Goal: Browse casually: Explore the website without a specific task or goal

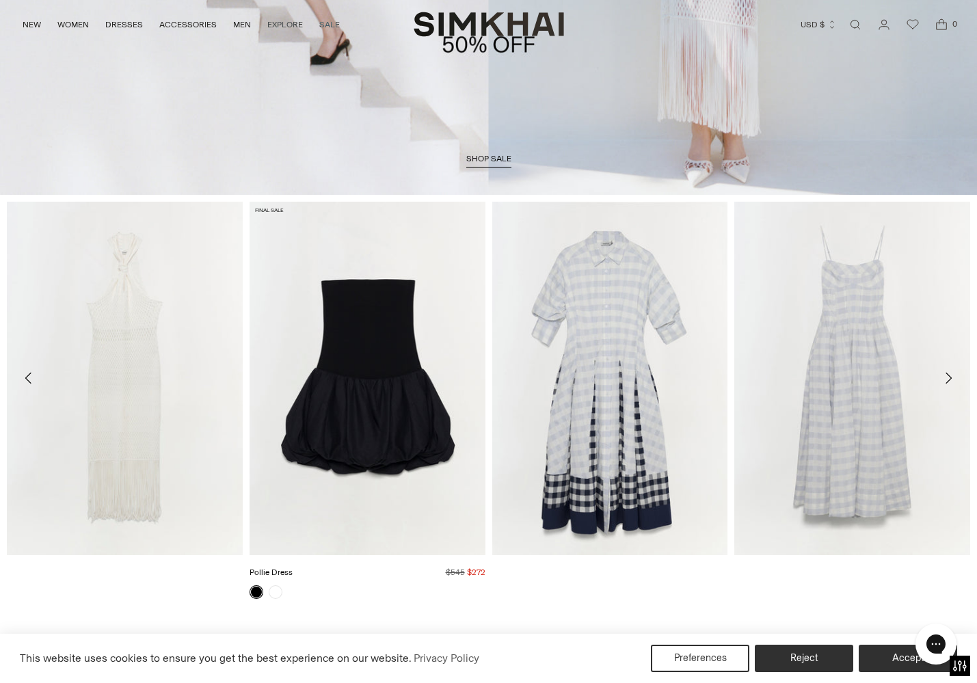
scroll to position [458, 0]
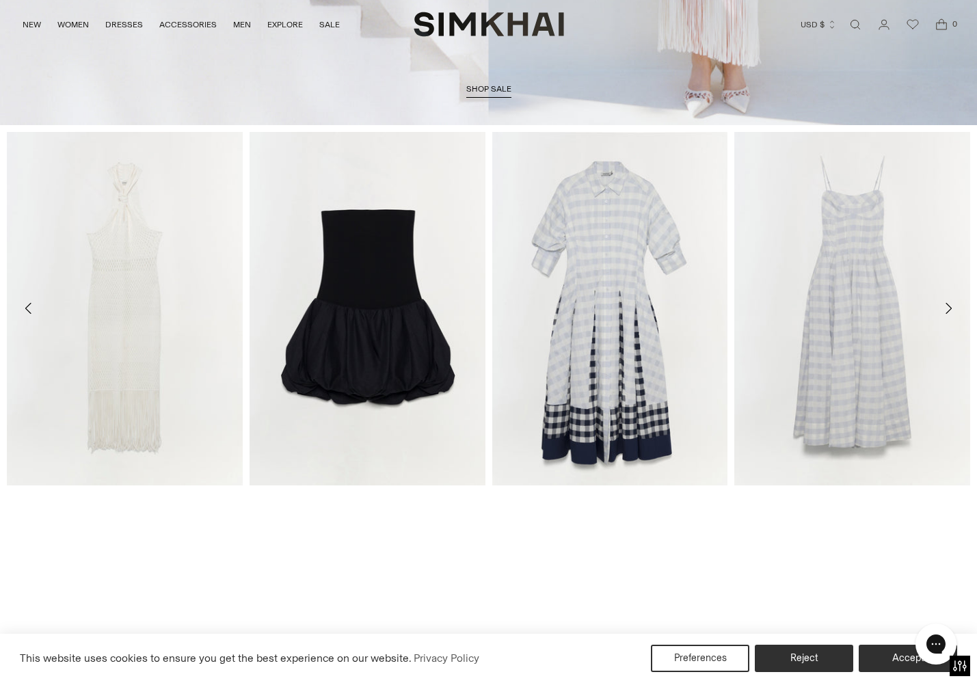
click at [735, 312] on icon "Move to next carousel slide" at bounding box center [948, 308] width 16 height 16
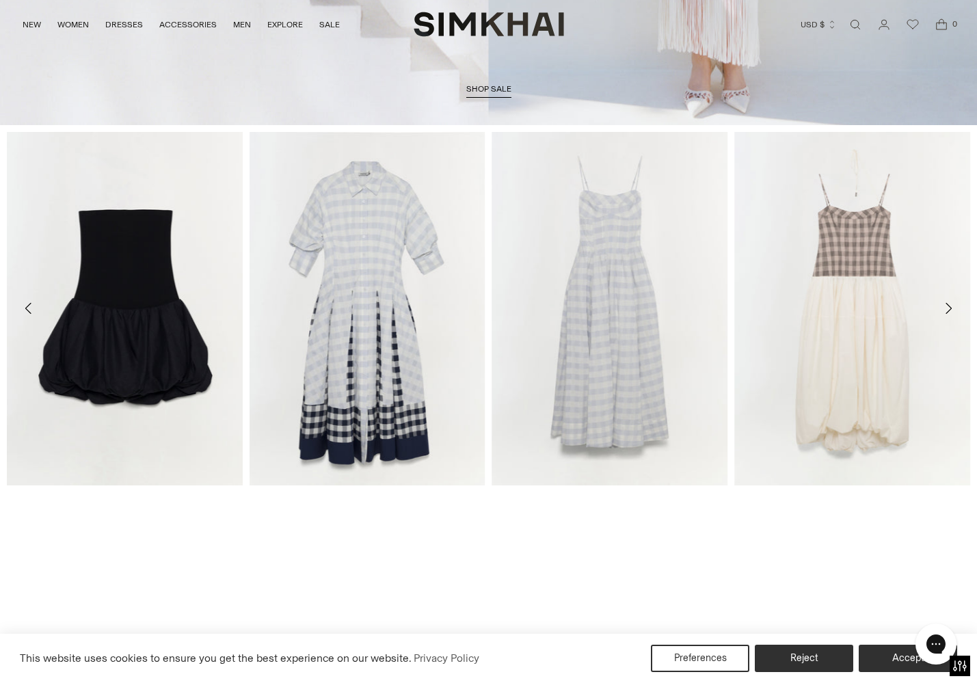
click at [735, 308] on icon "Move to next carousel slide" at bounding box center [948, 308] width 16 height 16
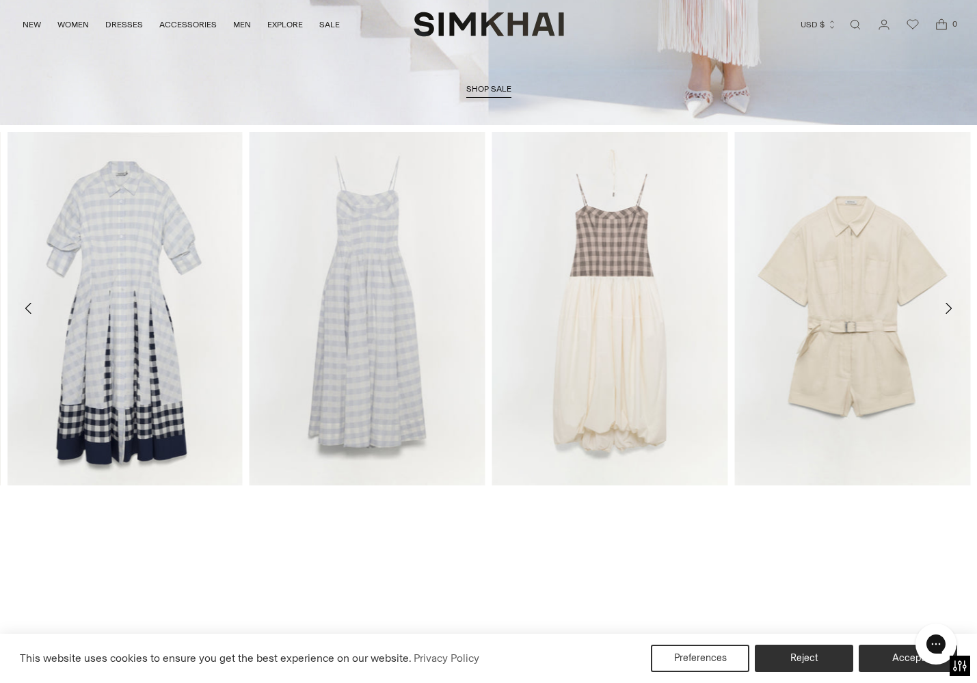
click at [735, 307] on icon "Move to next carousel slide" at bounding box center [948, 308] width 6 height 11
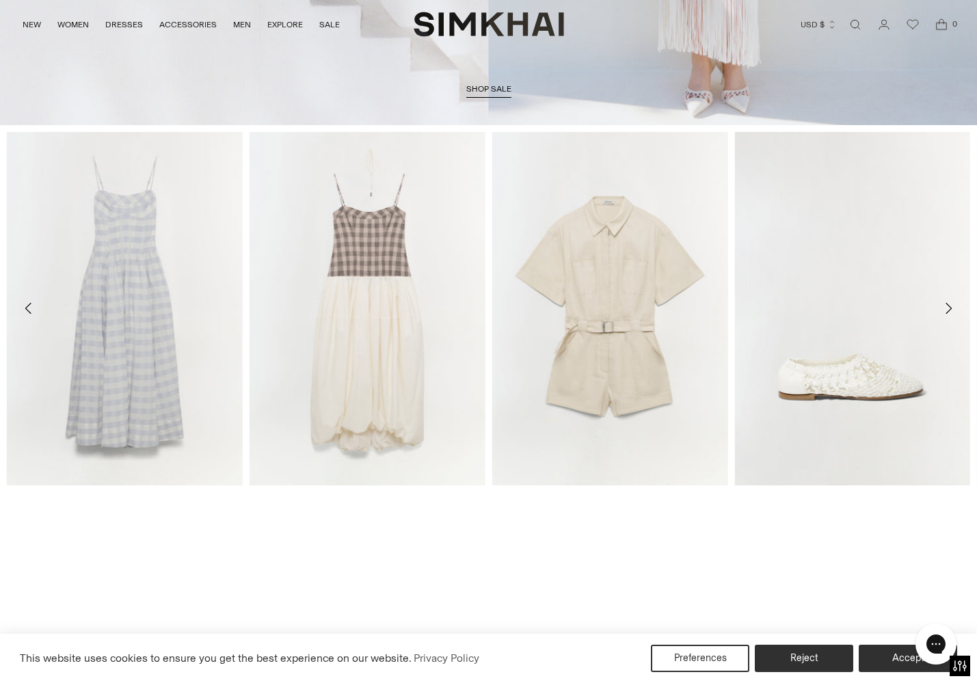
click at [735, 307] on icon "Move to next carousel slide" at bounding box center [948, 308] width 6 height 11
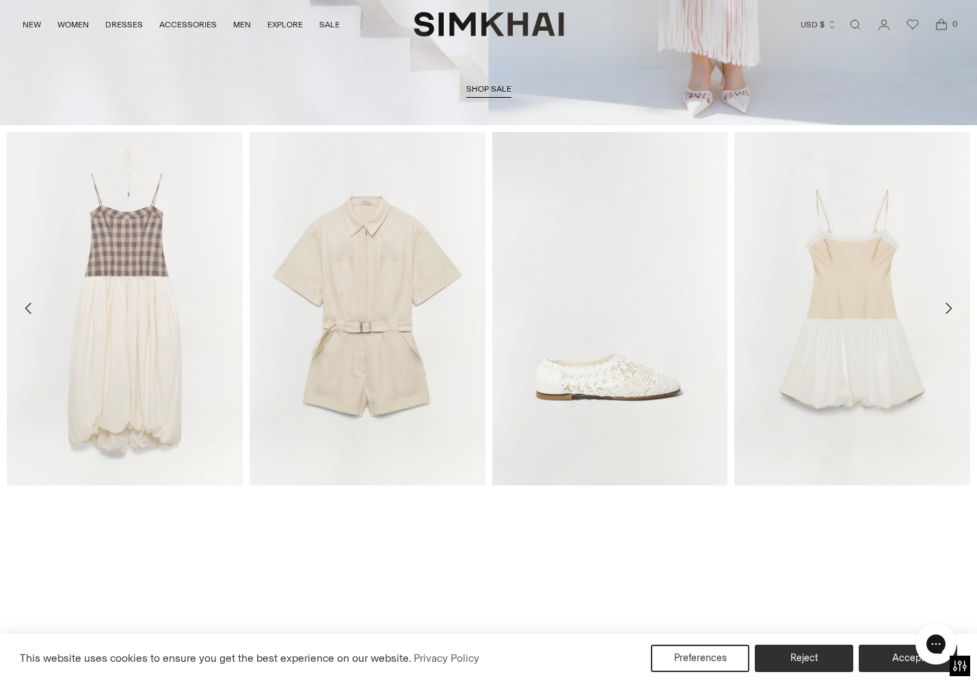
click at [735, 307] on icon "Move to next carousel slide" at bounding box center [948, 308] width 6 height 11
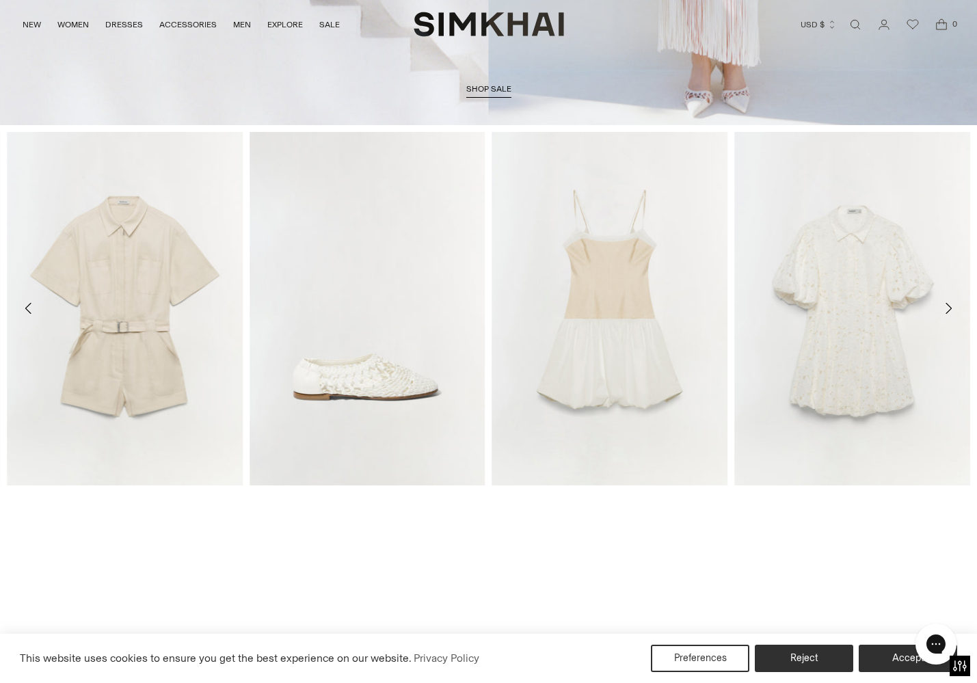
scroll to position [460, 0]
click at [735, 307] on icon "Move to next carousel slide" at bounding box center [948, 306] width 6 height 11
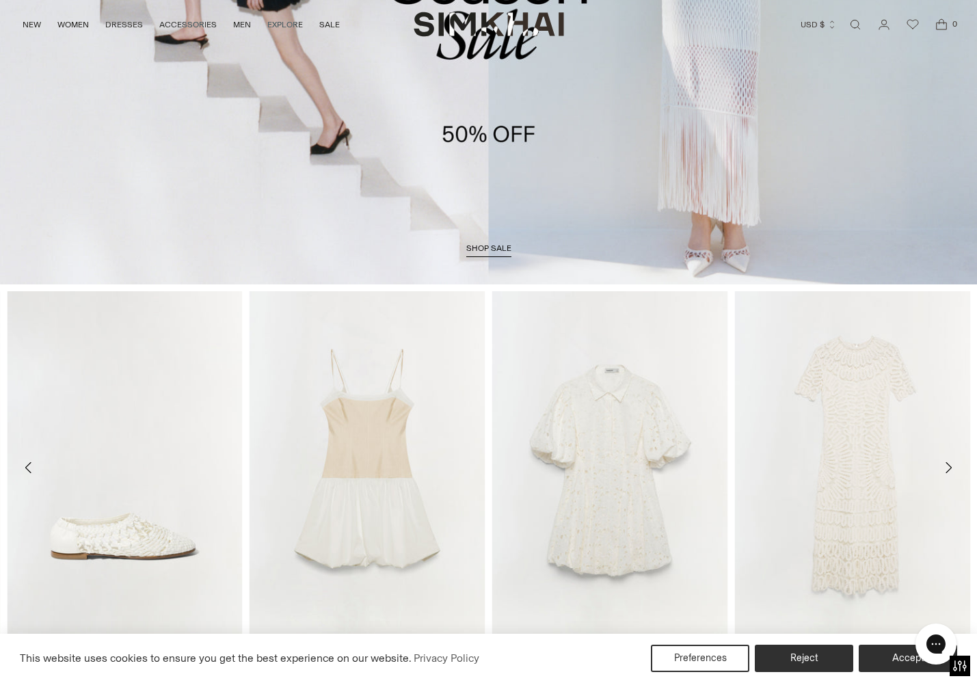
scroll to position [0, 0]
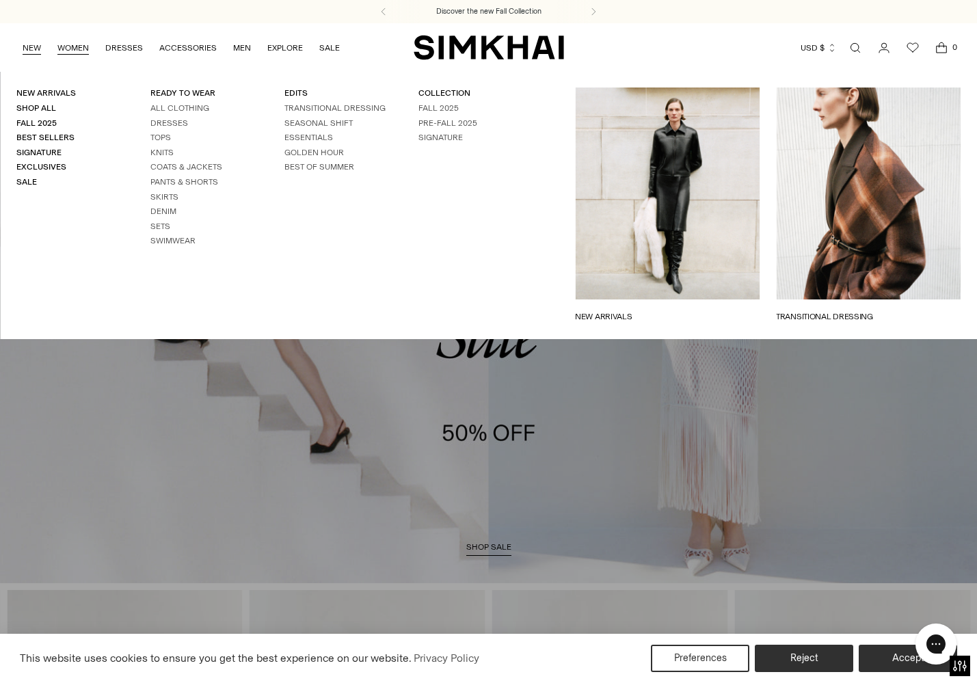
click at [36, 46] on link "NEW" at bounding box center [32, 48] width 18 height 30
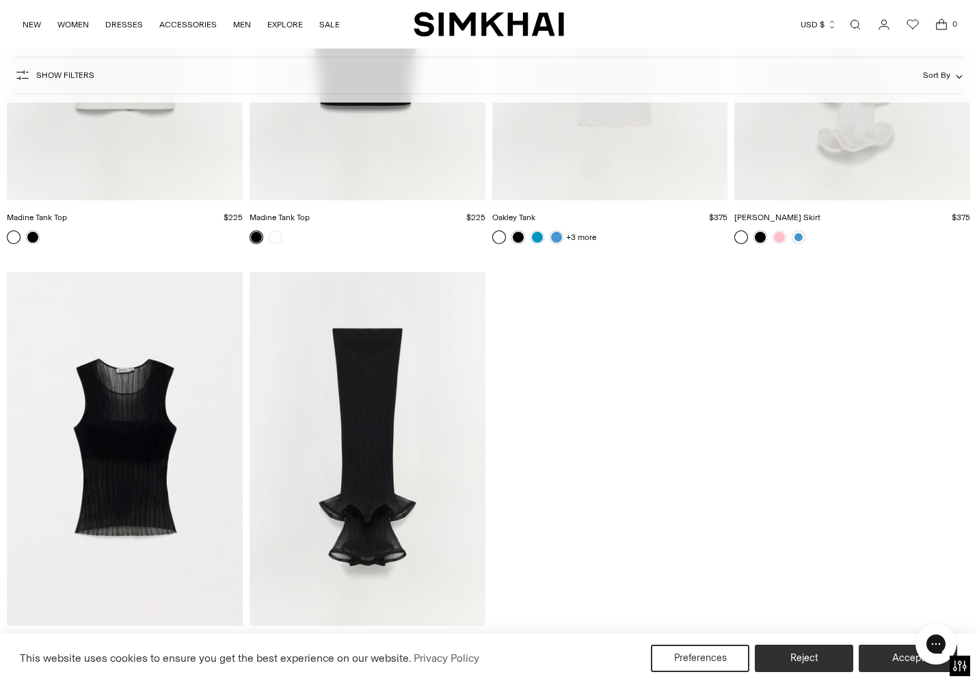
scroll to position [30786, 0]
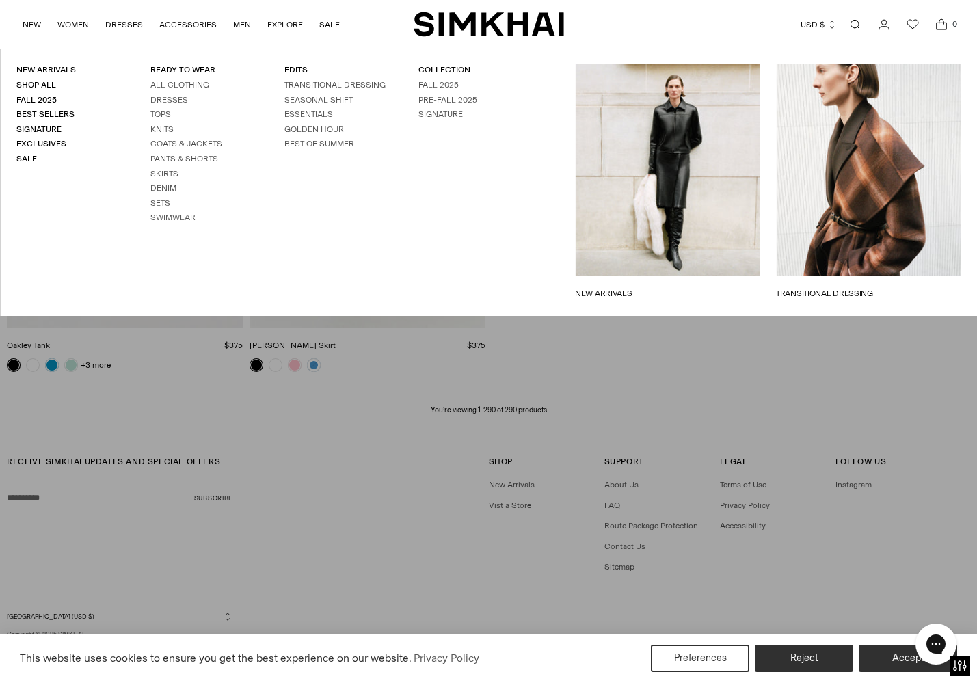
click at [68, 27] on link "WOMEN" at bounding box center [72, 25] width 31 height 30
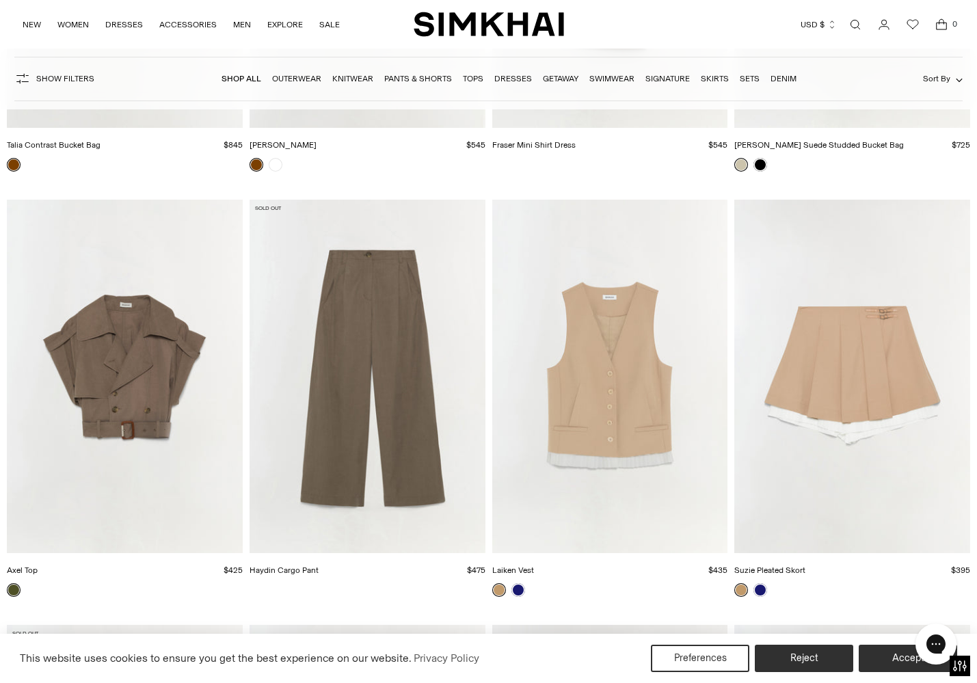
scroll to position [16196, 0]
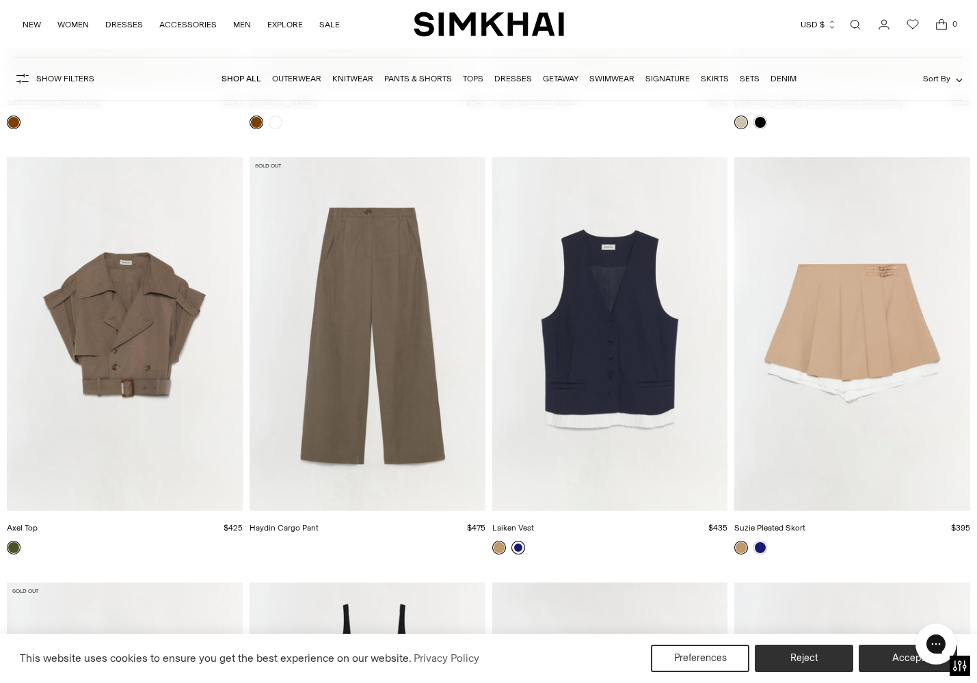
click at [519, 549] on link at bounding box center [518, 548] width 14 height 14
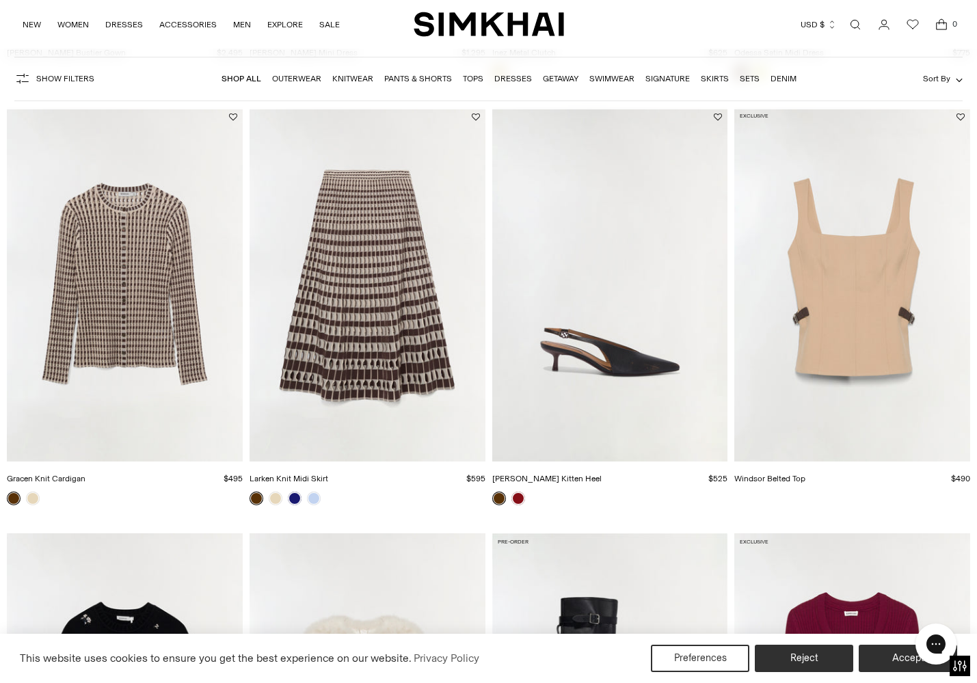
scroll to position [2216, 0]
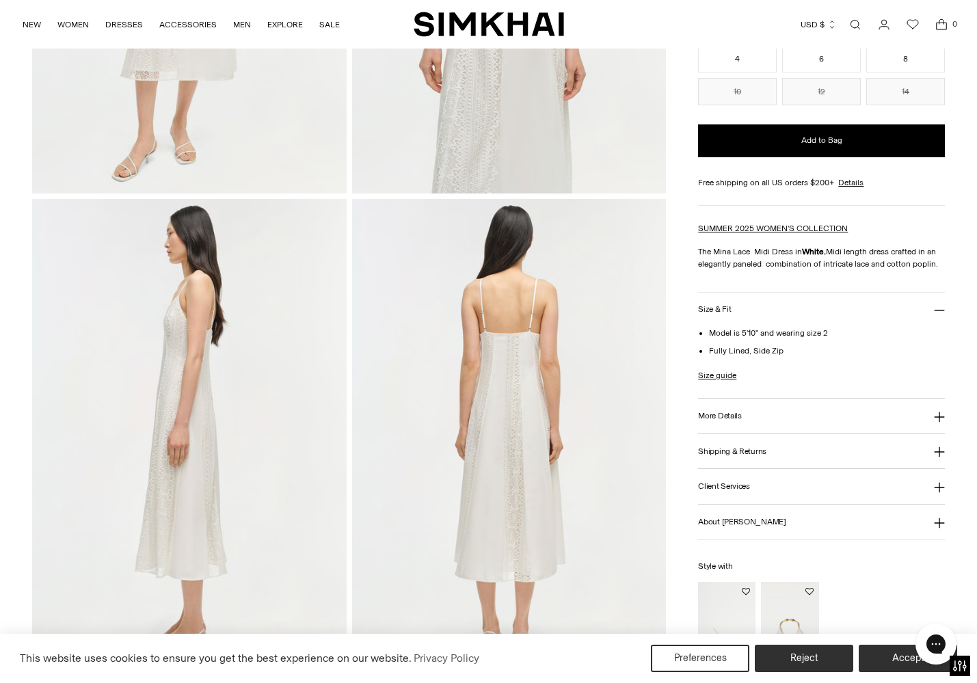
scroll to position [380, 0]
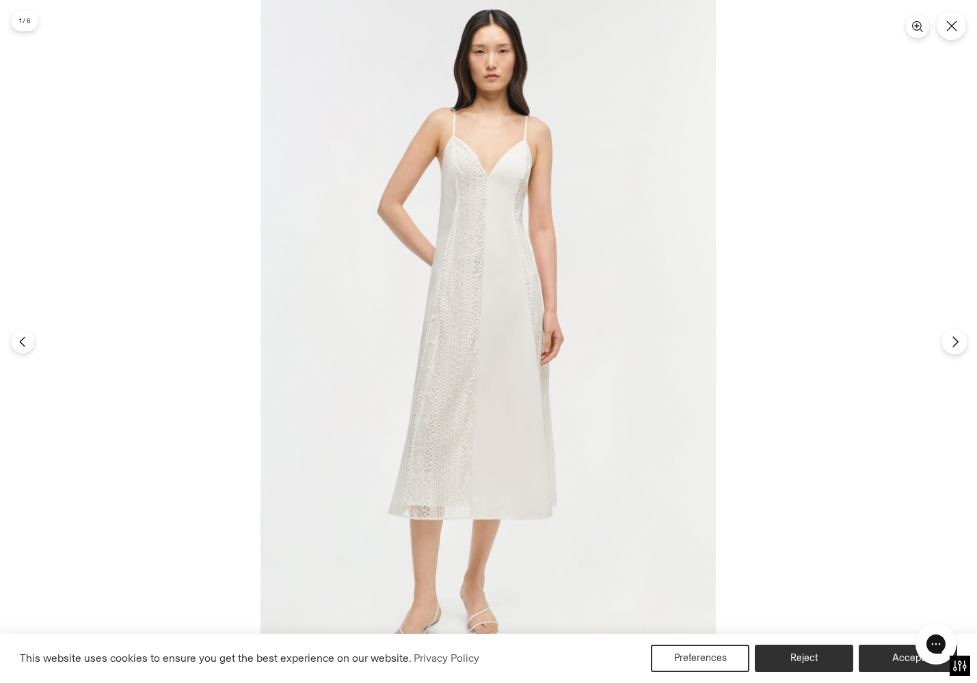
click at [946, 342] on button "Next" at bounding box center [953, 341] width 25 height 25
